Goal: Task Accomplishment & Management: Complete application form

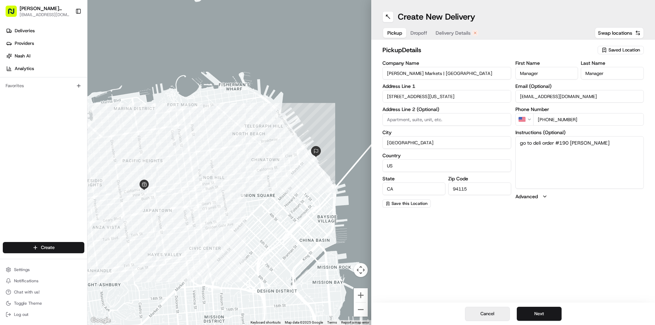
click at [478, 313] on button "Cancel" at bounding box center [487, 314] width 45 height 14
type input "+1"
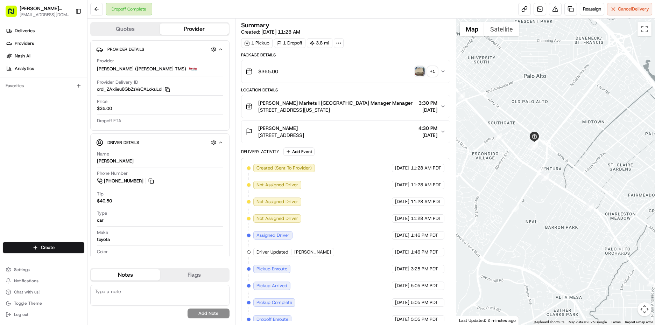
scroll to position [8, 0]
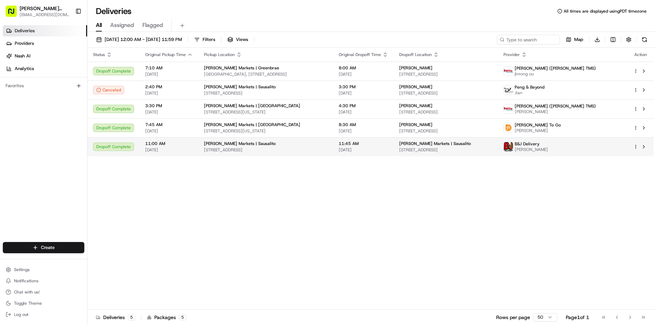
click at [450, 146] on span "[PERSON_NAME] Markets | Sausalito" at bounding box center [435, 144] width 72 height 6
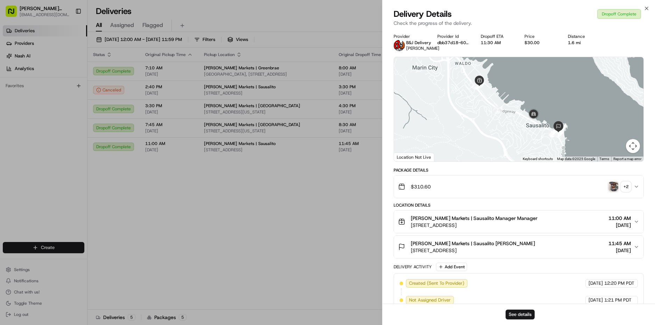
click at [611, 185] on img "button" at bounding box center [614, 187] width 10 height 10
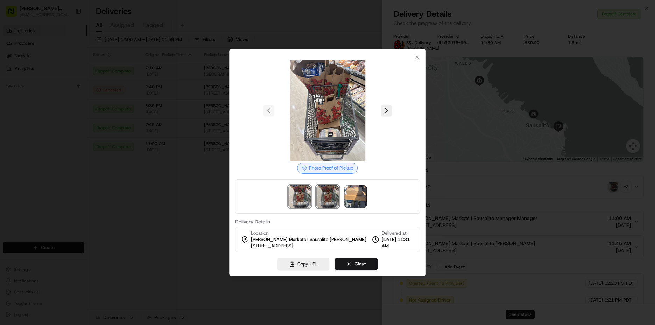
click at [326, 189] on img at bounding box center [327, 196] width 22 height 22
click at [358, 201] on img at bounding box center [355, 196] width 22 height 22
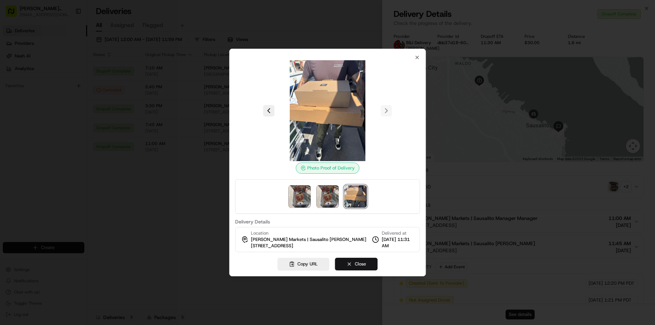
click at [368, 266] on button "Close" at bounding box center [356, 264] width 43 height 13
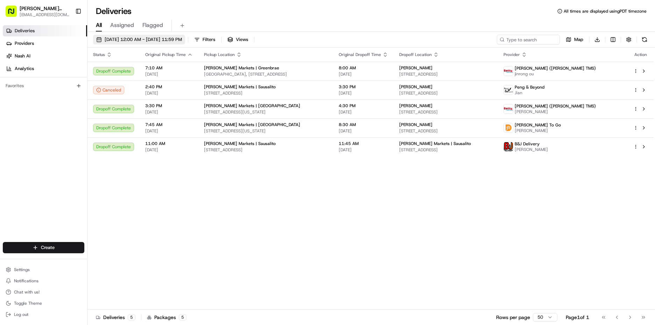
click at [134, 36] on button "[DATE] 12:00 AM - [DATE] 11:59 PM" at bounding box center [139, 40] width 92 height 10
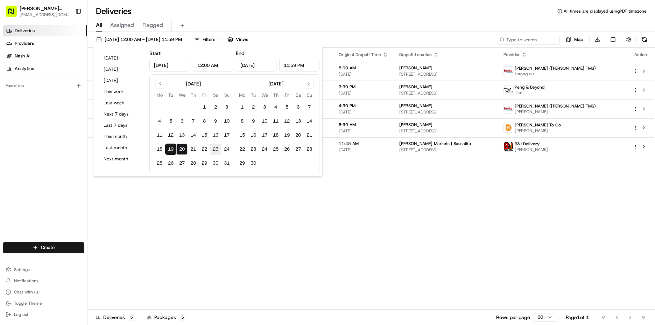
click at [215, 152] on button "23" at bounding box center [215, 148] width 11 height 11
type input "[DATE]"
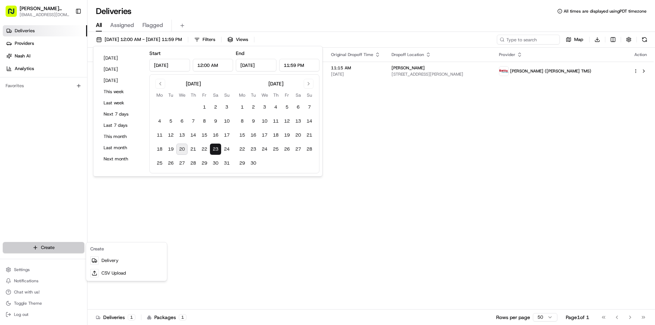
click at [59, 243] on html "[PERSON_NAME] Markets [EMAIL_ADDRESS][DOMAIN_NAME] Toggle Sidebar Deliveries Pr…" at bounding box center [327, 162] width 655 height 325
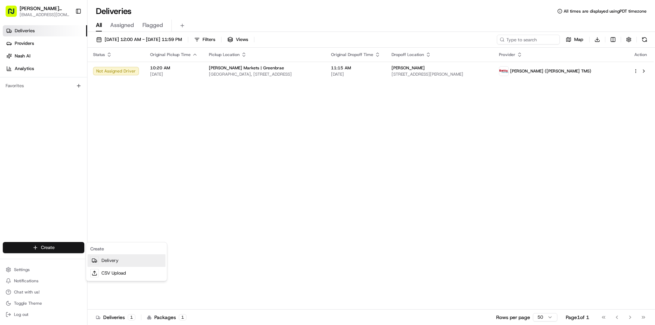
click at [105, 262] on link "Delivery" at bounding box center [126, 260] width 78 height 13
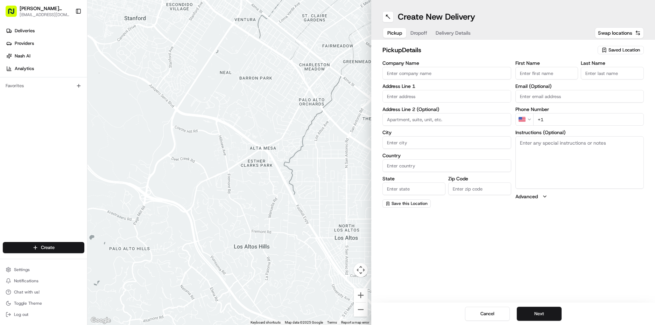
click at [628, 53] on div "Saved Location" at bounding box center [621, 50] width 46 height 8
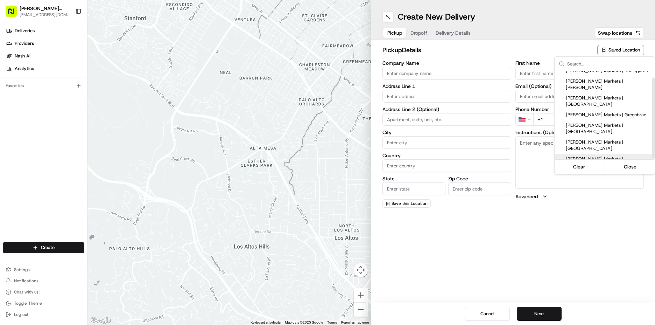
scroll to position [7, 0]
click at [617, 182] on span "[PERSON_NAME] Markets | [GEOGRAPHIC_DATA]" at bounding box center [609, 188] width 86 height 13
type input "[PERSON_NAME] Markets | [GEOGRAPHIC_DATA]"
type input "635 Portola Dr"
type input "[GEOGRAPHIC_DATA]"
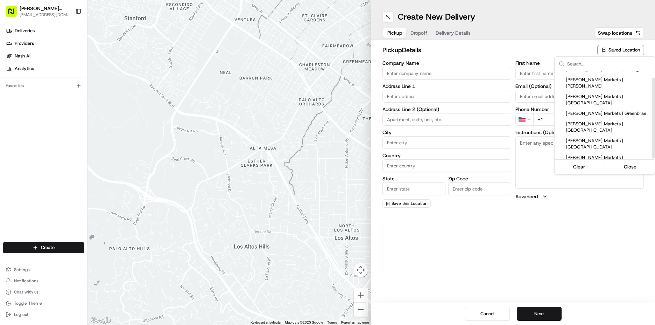
type input "US"
type input "CA"
type input "94127"
type input "Manager"
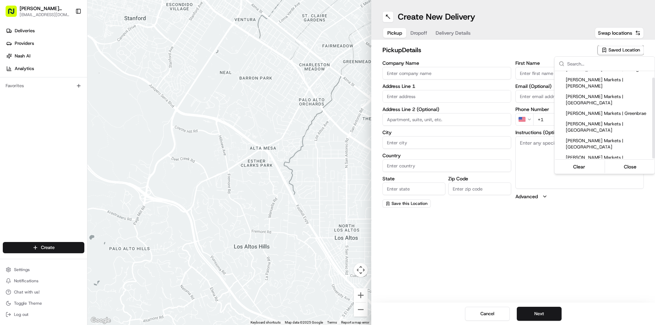
type input "[EMAIL_ADDRESS][DOMAIN_NAME]"
type input "[PHONE_NUMBER]"
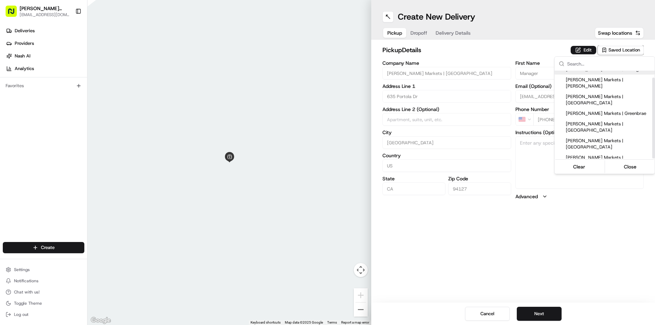
click at [588, 48] on html "[PERSON_NAME] Markets [EMAIL_ADDRESS][DOMAIN_NAME] Toggle Sidebar Deliveries Pr…" at bounding box center [327, 162] width 655 height 325
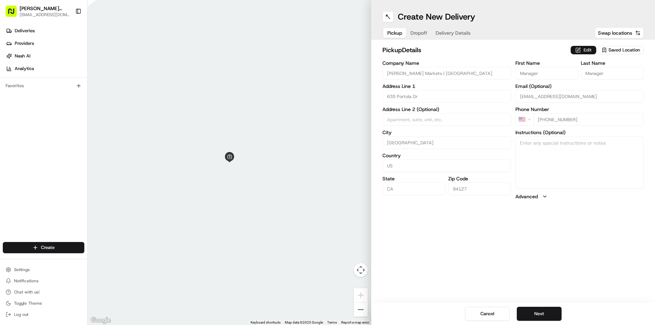
click at [583, 49] on button "Edit" at bounding box center [584, 50] width 26 height 8
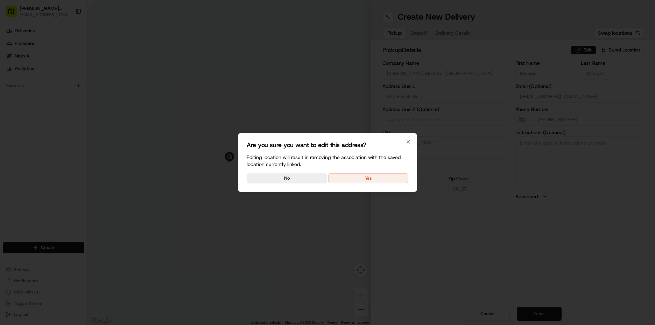
click at [358, 185] on div "Are you sure you want to edit this address? Editing location will result in rem…" at bounding box center [327, 162] width 179 height 59
click at [359, 177] on button "Yes" at bounding box center [368, 178] width 80 height 10
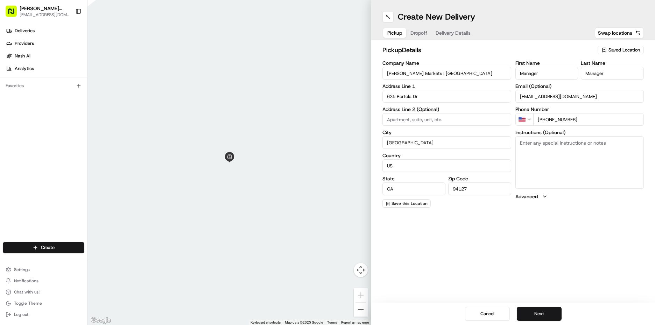
click at [531, 162] on textarea "Instructions (Optional)" at bounding box center [580, 162] width 129 height 52
click at [590, 140] on textarea "go to deli order #" at bounding box center [580, 162] width 129 height 52
type textarea "go to deli order #195 [PERSON_NAME]"
click at [549, 309] on button "Next" at bounding box center [539, 314] width 45 height 14
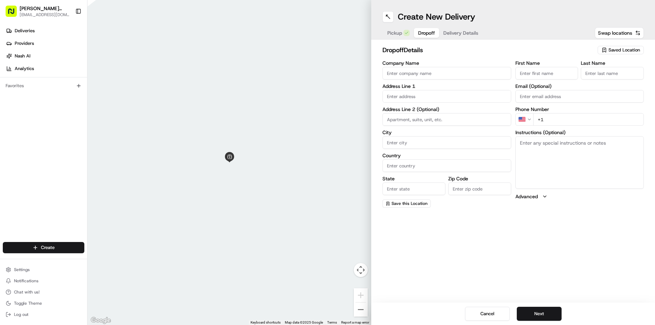
click at [538, 76] on input "First Name" at bounding box center [547, 73] width 63 height 13
type input "[PERSON_NAME]"
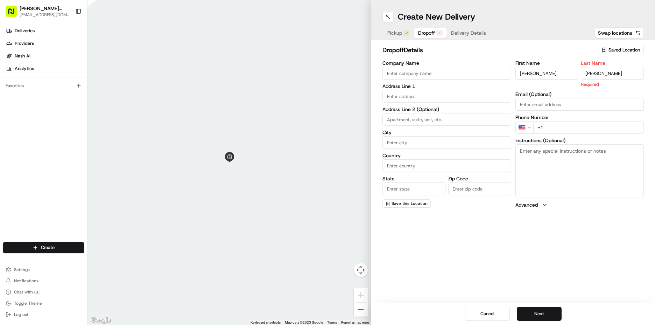
type input "[PERSON_NAME]"
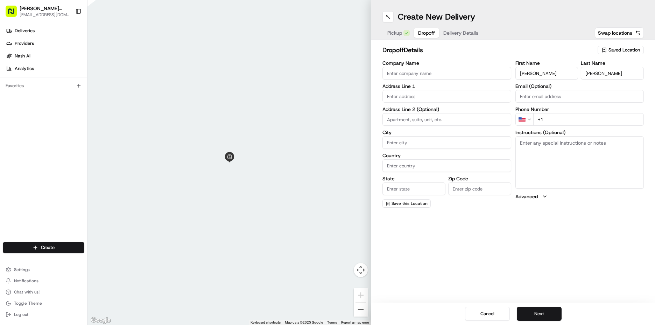
click at [545, 127] on div "First Name [PERSON_NAME] Last Name [PERSON_NAME] Email (Optional) Phone Number …" at bounding box center [580, 134] width 129 height 147
type input "[PHONE_NUMBER]"
click at [548, 156] on textarea "Instructions (Optional)" at bounding box center [580, 162] width 129 height 52
type textarea "call when arrive"
click at [426, 94] on input "text" at bounding box center [447, 96] width 129 height 13
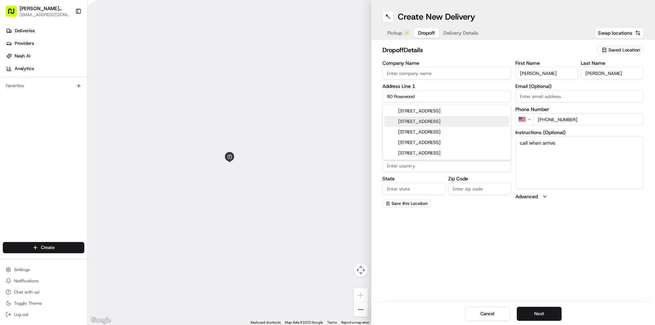
click at [425, 119] on div "[STREET_ADDRESS]" at bounding box center [446, 121] width 125 height 10
type input "[STREET_ADDRESS]"
type input "[GEOGRAPHIC_DATA]"
type input "CA"
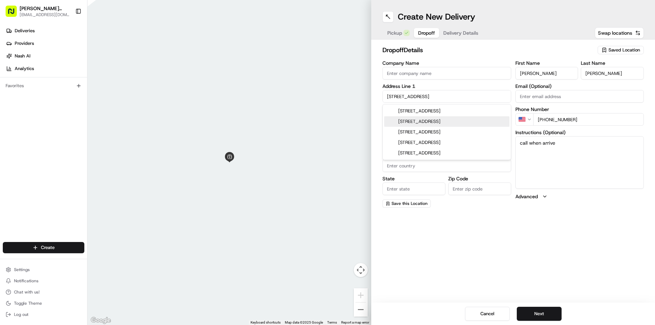
type input "94127"
type input "[STREET_ADDRESS]"
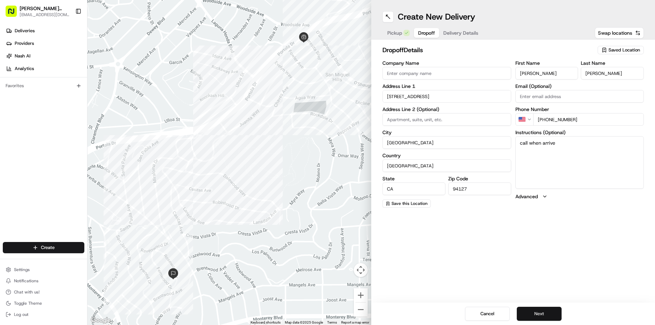
click at [546, 312] on button "Next" at bounding box center [539, 314] width 45 height 14
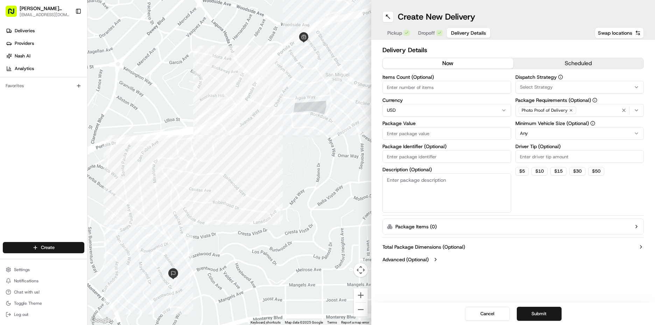
click at [551, 61] on button "scheduled" at bounding box center [578, 63] width 131 height 10
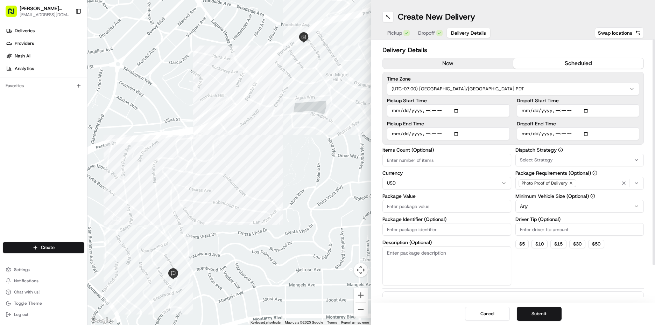
click at [397, 114] on input "Pickup Start Time" at bounding box center [448, 110] width 123 height 13
click at [426, 110] on input "Pickup Start Time" at bounding box center [448, 110] width 123 height 13
type input "[DATE]T14:45"
click at [396, 134] on input "Pickup End Time" at bounding box center [448, 133] width 123 height 13
click at [426, 133] on input "Pickup End Time" at bounding box center [448, 133] width 123 height 13
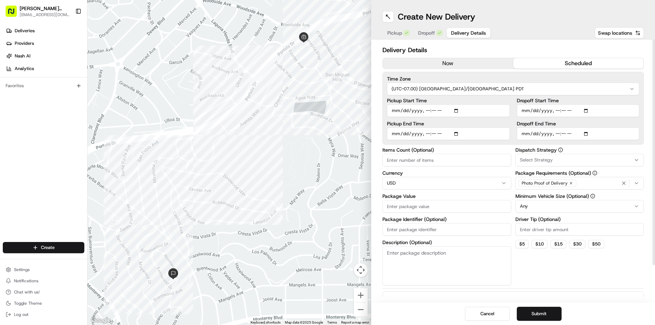
type input "[DATE]T15:15"
drag, startPoint x: 524, startPoint y: 104, endPoint x: 526, endPoint y: 108, distance: 4.9
click at [526, 108] on div "Dropoff Start Time" at bounding box center [578, 107] width 123 height 19
click at [527, 111] on input "Dropoff Start Time" at bounding box center [578, 110] width 123 height 13
click at [555, 112] on input "Dropoff Start Time" at bounding box center [578, 110] width 123 height 13
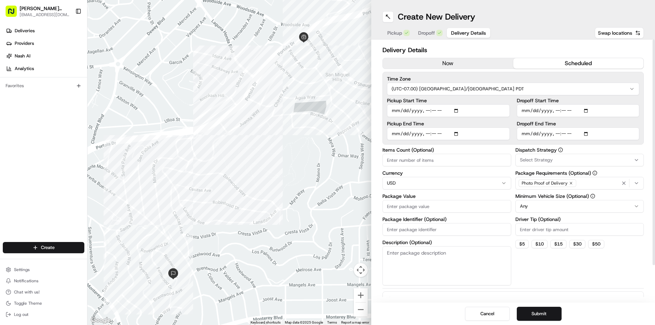
type input "[DATE]T15:00"
click at [521, 134] on input "Dropoff End Time" at bounding box center [578, 133] width 123 height 13
click at [555, 135] on input "Dropoff End Time" at bounding box center [578, 133] width 123 height 13
type input "[DATE]T15:30"
click at [561, 158] on div "Select Strategy" at bounding box center [579, 160] width 125 height 6
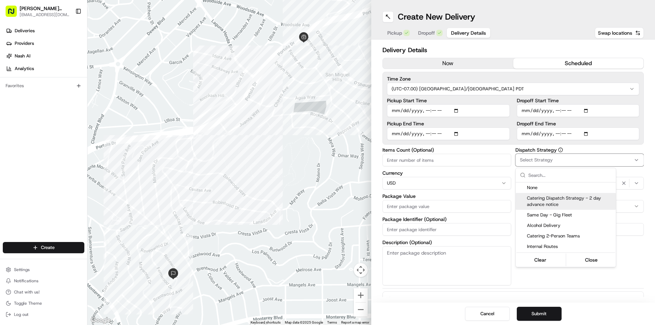
click at [558, 207] on span "Catering Dispatch Strategy - 2 day advance notice" at bounding box center [570, 201] width 86 height 13
click at [610, 261] on button "Close" at bounding box center [592, 260] width 48 height 10
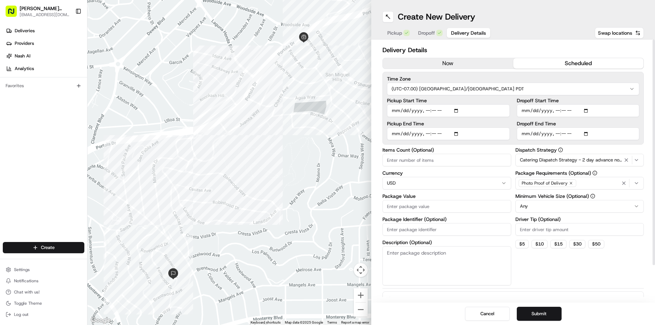
click at [602, 160] on span "Catering Dispatch Strategy - 2 day advance notice" at bounding box center [571, 160] width 103 height 6
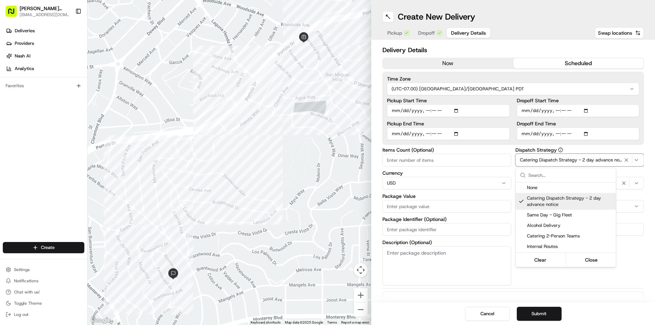
click at [554, 203] on span "Catering Dispatch Strategy - 2 day advance notice" at bounding box center [570, 201] width 86 height 13
click at [634, 268] on html "[PERSON_NAME] Markets [EMAIL_ADDRESS][DOMAIN_NAME] Toggle Sidebar Deliveries Pr…" at bounding box center [327, 162] width 655 height 325
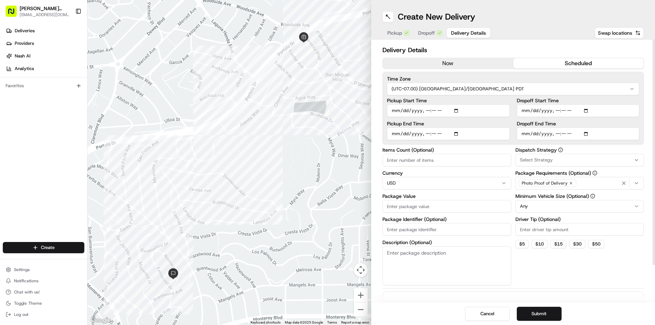
click at [526, 163] on button "Select Strategy" at bounding box center [580, 160] width 129 height 13
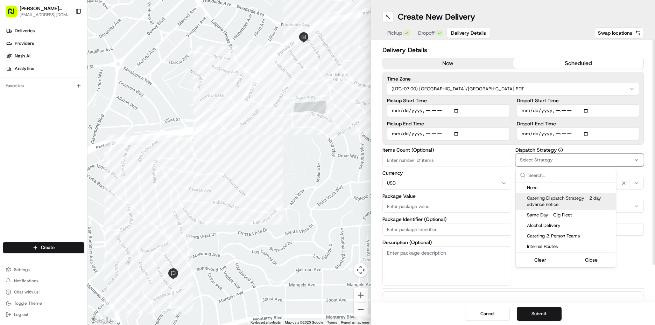
click at [532, 202] on span "Catering Dispatch Strategy - 2 day advance notice" at bounding box center [570, 201] width 86 height 13
click at [645, 272] on html "[PERSON_NAME] Markets [EMAIL_ADDRESS][DOMAIN_NAME] Toggle Sidebar Deliveries Pr…" at bounding box center [327, 162] width 655 height 325
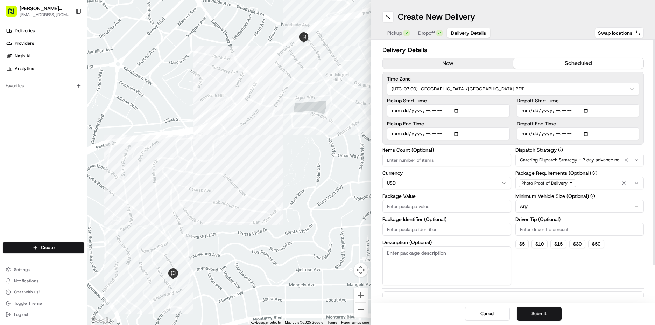
click at [563, 229] on input "Driver Tip (Optional)" at bounding box center [580, 229] width 129 height 13
click at [545, 206] on html "[PERSON_NAME] Markets [EMAIL_ADDRESS][DOMAIN_NAME] Toggle Sidebar Deliveries Pr…" at bounding box center [327, 162] width 655 height 325
click at [400, 204] on input "Package Value" at bounding box center [447, 206] width 129 height 13
type input "2181"
click at [551, 205] on html "[PERSON_NAME] Markets [EMAIL_ADDRESS][DOMAIN_NAME] Toggle Sidebar Deliveries Pr…" at bounding box center [327, 162] width 655 height 325
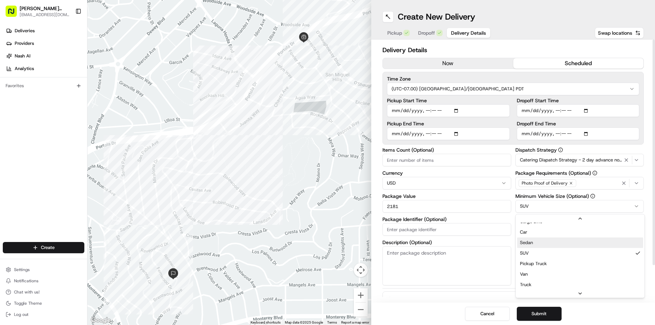
scroll to position [22, 0]
click at [533, 315] on button "Submit" at bounding box center [539, 314] width 45 height 14
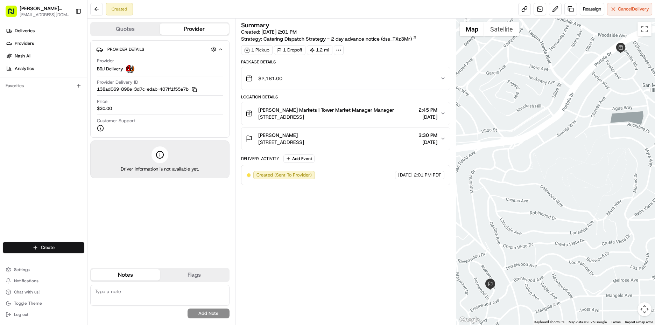
click at [63, 248] on html "[PERSON_NAME] Markets [EMAIL_ADDRESS][DOMAIN_NAME] Toggle Sidebar Deliveries Pr…" at bounding box center [327, 162] width 655 height 325
click at [128, 262] on link "Delivery" at bounding box center [126, 260] width 78 height 13
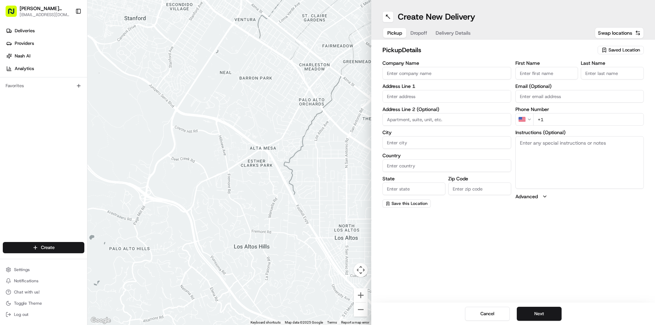
click at [638, 48] on span "Saved Location" at bounding box center [624, 50] width 31 height 6
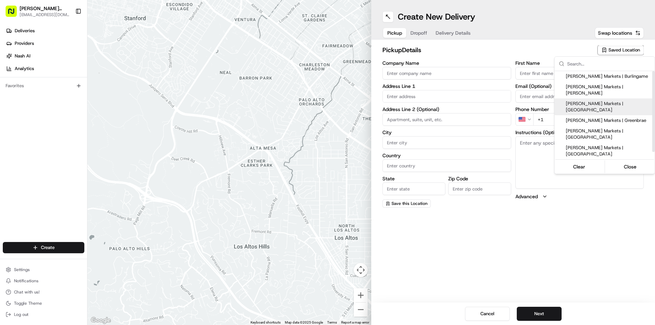
click at [624, 100] on span "[PERSON_NAME] Markets | [GEOGRAPHIC_DATA]" at bounding box center [609, 106] width 86 height 13
type input "[PERSON_NAME] Markets | [GEOGRAPHIC_DATA]"
type input "[STREET_ADDRESS][US_STATE]"
type input "[GEOGRAPHIC_DATA]"
type input "US"
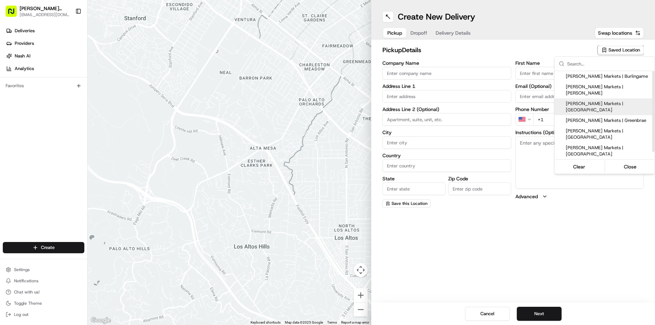
type input "CA"
type input "94115"
type input "Manager"
type input "[EMAIL_ADDRESS][DOMAIN_NAME]"
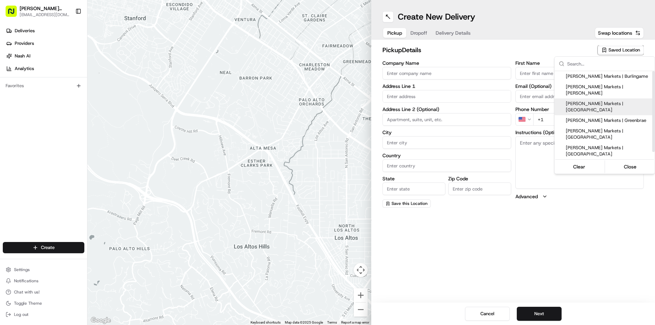
type input "[PHONE_NUMBER]"
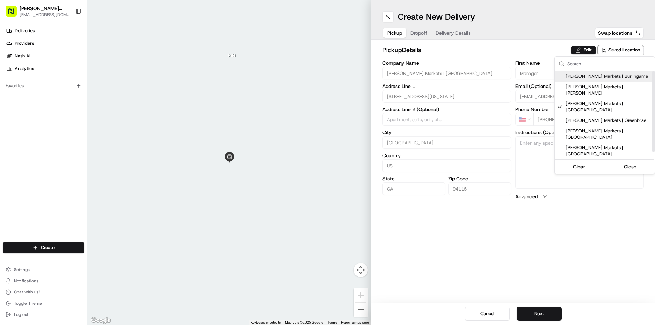
click at [592, 48] on html "[PERSON_NAME] Markets [EMAIL_ADDRESS][DOMAIN_NAME] Toggle Sidebar Deliveries Pr…" at bounding box center [327, 162] width 655 height 325
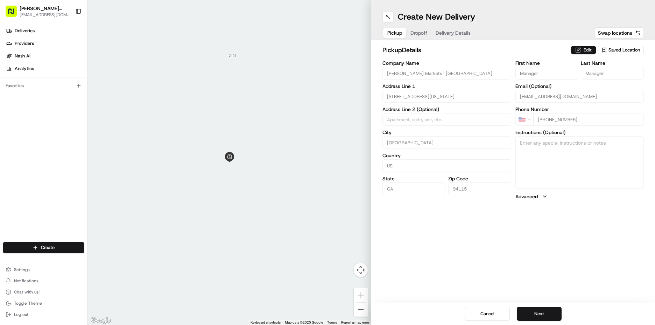
click at [584, 48] on button "Edit" at bounding box center [584, 50] width 26 height 8
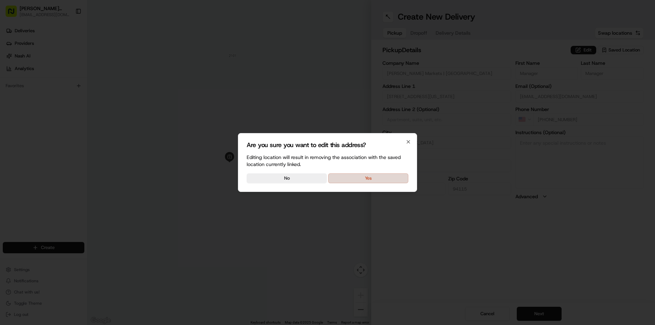
click at [355, 178] on button "Yes" at bounding box center [368, 178] width 80 height 10
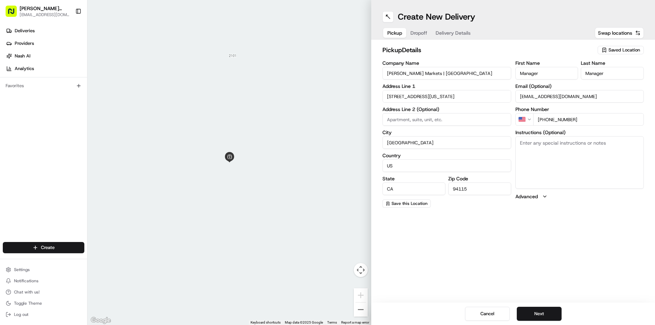
click at [535, 153] on textarea "Instructions (Optional)" at bounding box center [580, 162] width 129 height 52
type textarea "go to deli order #255 [PERSON_NAME]"
click at [533, 313] on button "Next" at bounding box center [539, 314] width 45 height 14
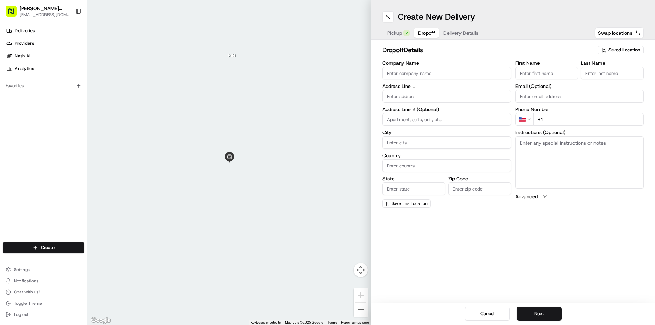
click at [533, 76] on input "First Name" at bounding box center [547, 73] width 63 height 13
type input "D"
type input "[PERSON_NAME]"
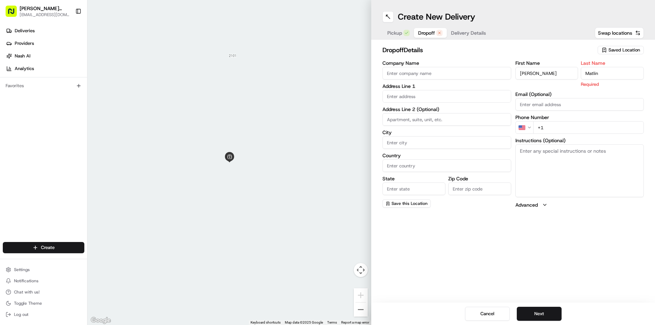
type input "Matlin"
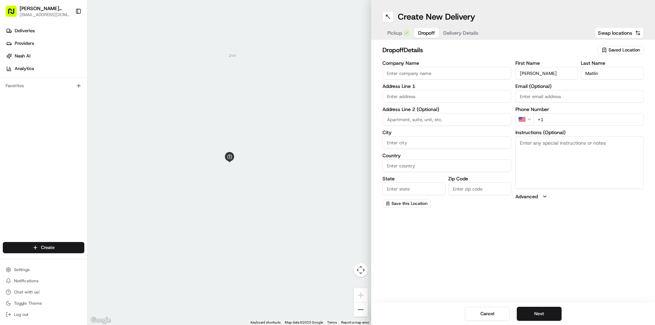
click at [569, 122] on input "+1" at bounding box center [588, 119] width 111 height 13
type input "[PHONE_NUMBER]"
click at [601, 159] on textarea "Instructions (Optional)" at bounding box center [580, 162] width 129 height 52
click at [559, 152] on textarea "Instructions (Optional)" at bounding box center [580, 162] width 129 height 52
paste textarea "You can park in the courtyard of [STREET_ADDRESS][PERSON_NAME] and we can run d…"
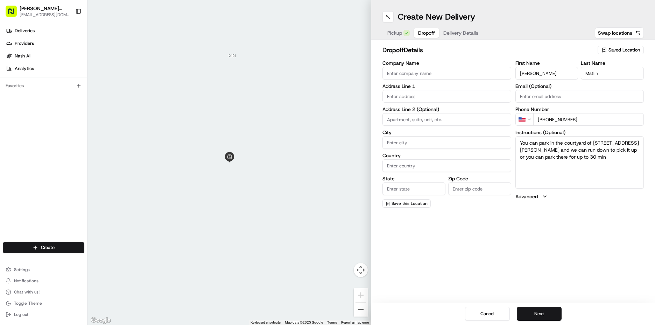
type textarea "You can park in the courtyard of [STREET_ADDRESS][PERSON_NAME] and we can run d…"
click at [401, 93] on input "text" at bounding box center [447, 96] width 129 height 13
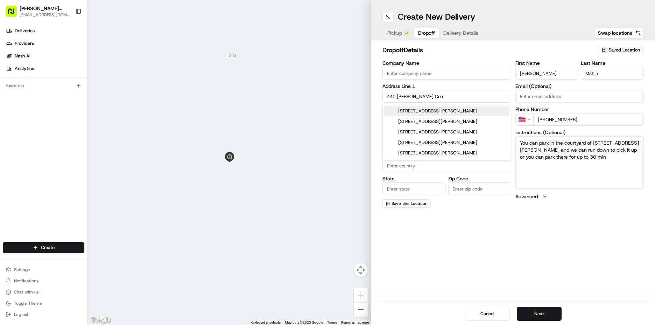
click at [472, 115] on div "[STREET_ADDRESS][PERSON_NAME]" at bounding box center [446, 111] width 125 height 10
type input "[STREET_ADDRESS][PERSON_NAME]"
type input "[GEOGRAPHIC_DATA]"
type input "CA"
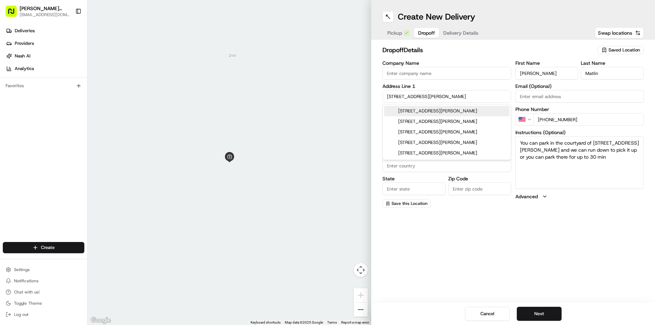
type input "94111"
type input "[STREET_ADDRESS][PERSON_NAME]"
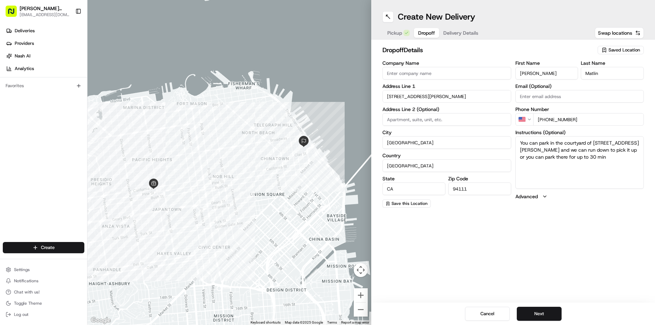
click at [433, 119] on input at bounding box center [447, 119] width 129 height 13
type input "#"
type input "Townhouse #40"
click at [545, 310] on button "Next" at bounding box center [539, 314] width 45 height 14
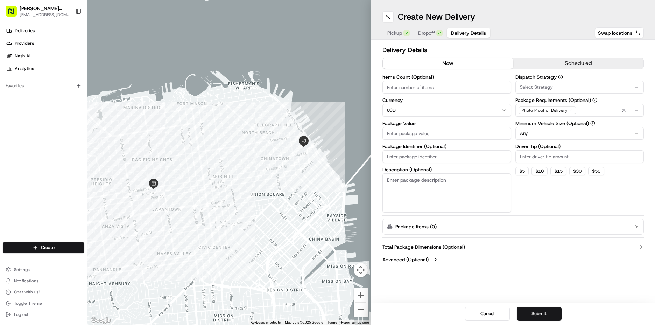
click at [540, 69] on div "now scheduled" at bounding box center [513, 63] width 261 height 11
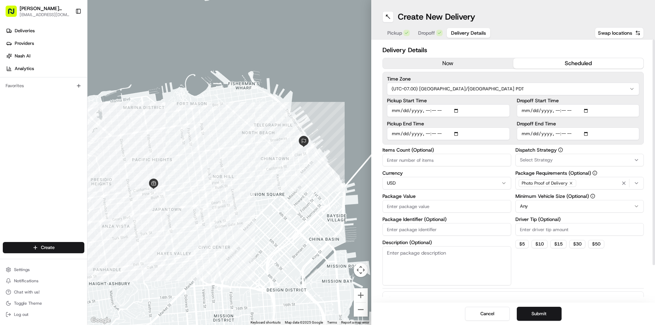
click at [548, 61] on button "scheduled" at bounding box center [578, 63] width 131 height 10
click at [393, 111] on input "Pickup Start Time" at bounding box center [448, 110] width 123 height 13
click at [425, 112] on input "Pickup Start Time" at bounding box center [448, 110] width 123 height 13
type input "[DATE]T17:00"
click at [393, 135] on input "Pickup End Time" at bounding box center [448, 133] width 123 height 13
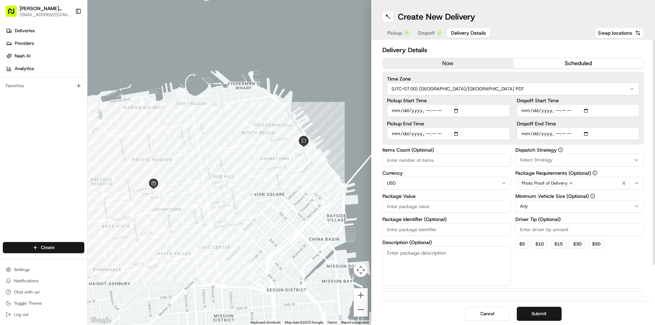
click at [425, 133] on input "Pickup End Time" at bounding box center [448, 133] width 123 height 13
type input "[DATE]T17:30"
click at [526, 110] on input "Dropoff Start Time" at bounding box center [578, 110] width 123 height 13
click at [552, 109] on input "Dropoff Start Time" at bounding box center [578, 110] width 123 height 13
click at [555, 113] on input "Dropoff Start Time" at bounding box center [578, 110] width 123 height 13
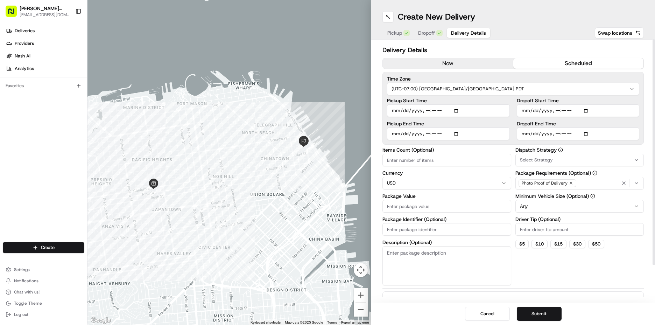
type input "[DATE]T17:30"
click at [527, 136] on input "Dropoff End Time" at bounding box center [578, 133] width 123 height 13
click at [555, 133] on input "Dropoff End Time" at bounding box center [578, 133] width 123 height 13
type input "[DATE]T16:00"
click at [561, 157] on div "Select Strategy" at bounding box center [579, 160] width 125 height 6
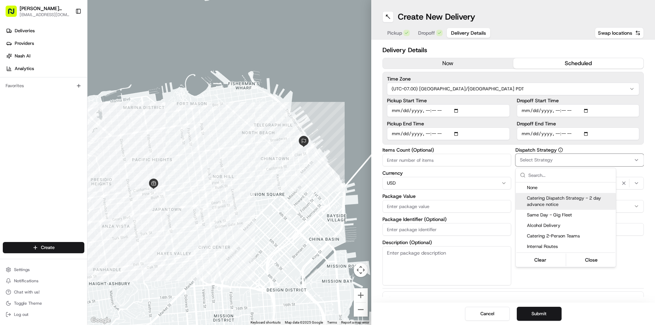
click at [563, 202] on span "Catering Dispatch Strategy - 2 day advance notice" at bounding box center [570, 201] width 86 height 13
click at [641, 274] on html "[PERSON_NAME] Markets [EMAIL_ADDRESS][DOMAIN_NAME] Toggle Sidebar Deliveries Pr…" at bounding box center [327, 162] width 655 height 325
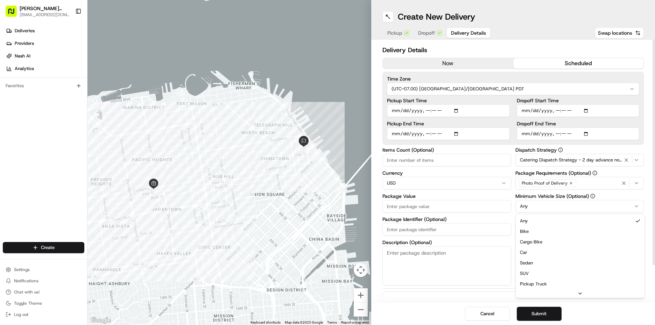
click at [548, 201] on html "[PERSON_NAME] Markets [EMAIL_ADDRESS][DOMAIN_NAME] Toggle Sidebar Deliveries Pr…" at bounding box center [327, 162] width 655 height 325
click at [580, 210] on html "[PERSON_NAME] Markets [EMAIL_ADDRESS][DOMAIN_NAME] Toggle Sidebar Deliveries Pr…" at bounding box center [327, 162] width 655 height 325
drag, startPoint x: 556, startPoint y: 254, endPoint x: 561, endPoint y: 241, distance: 13.8
click at [562, 235] on input "Driver Tip (Optional)" at bounding box center [580, 229] width 129 height 13
type input "190"
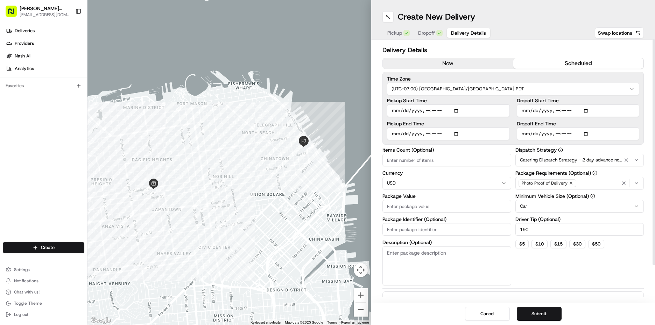
click at [408, 207] on input "Package Value" at bounding box center [447, 206] width 129 height 13
type input "190"
drag, startPoint x: 567, startPoint y: 231, endPoint x: 400, endPoint y: 240, distance: 167.2
click at [401, 239] on div "Items Count (Optional) Currency USD Package Value 190 Package Identifier (Optio…" at bounding box center [513, 216] width 261 height 138
click at [555, 310] on button "Submit" at bounding box center [539, 314] width 45 height 14
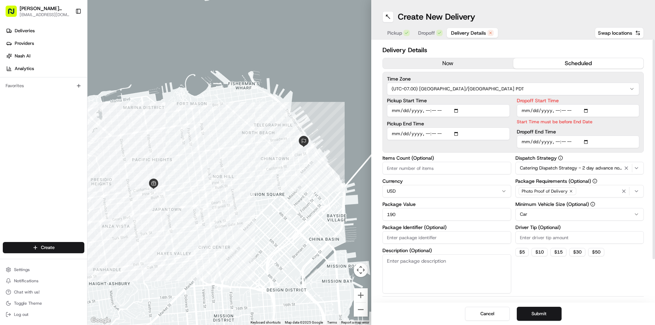
click at [556, 141] on input "Dropoff End Time" at bounding box center [578, 141] width 123 height 13
click at [558, 143] on input "Dropoff End Time" at bounding box center [578, 141] width 123 height 13
type input "[DATE]T18:00"
click at [549, 314] on button "Submit" at bounding box center [539, 314] width 45 height 14
